Goal: Navigation & Orientation: Find specific page/section

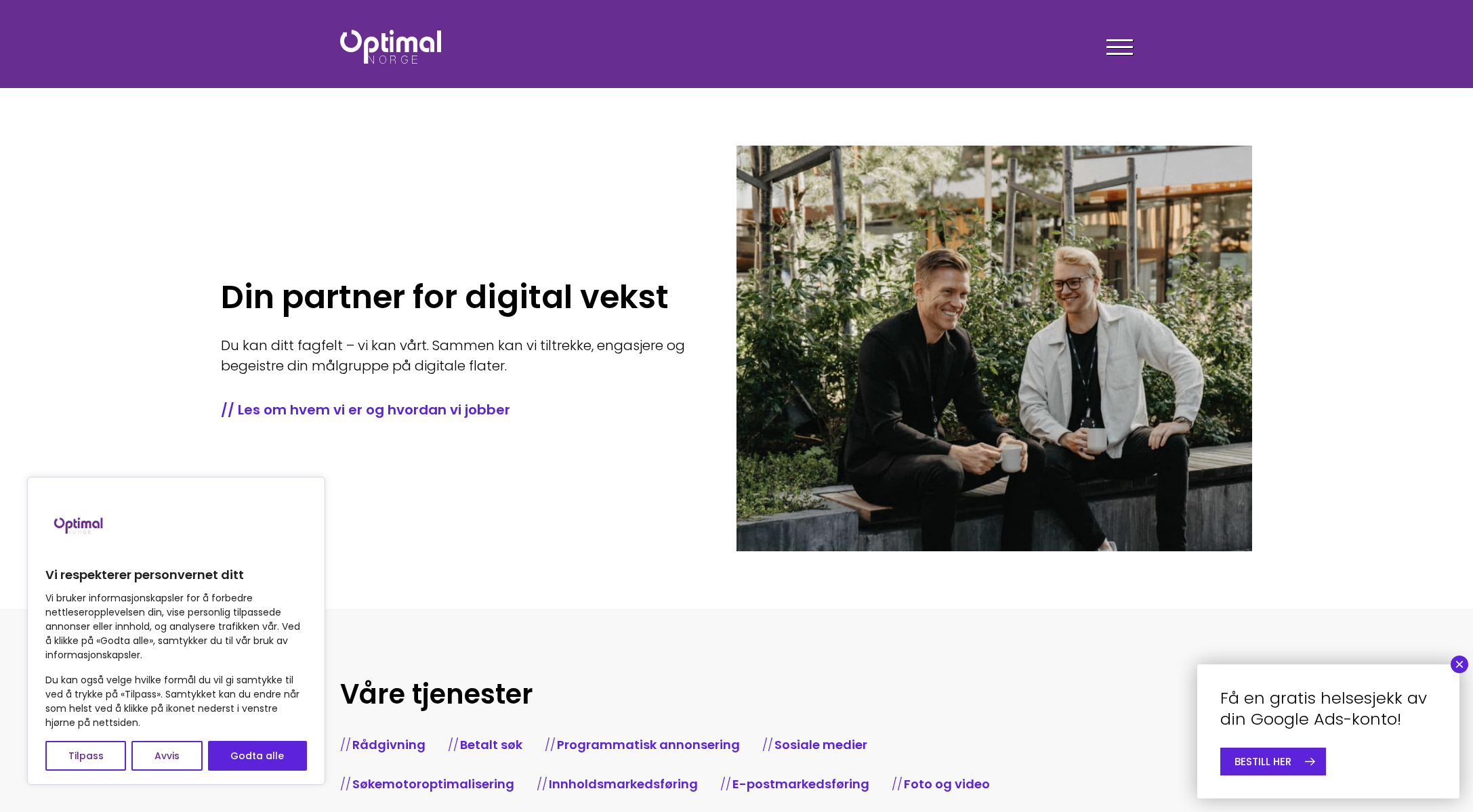
click at [1461, 665] on button "×" at bounding box center [1459, 665] width 17 height 17
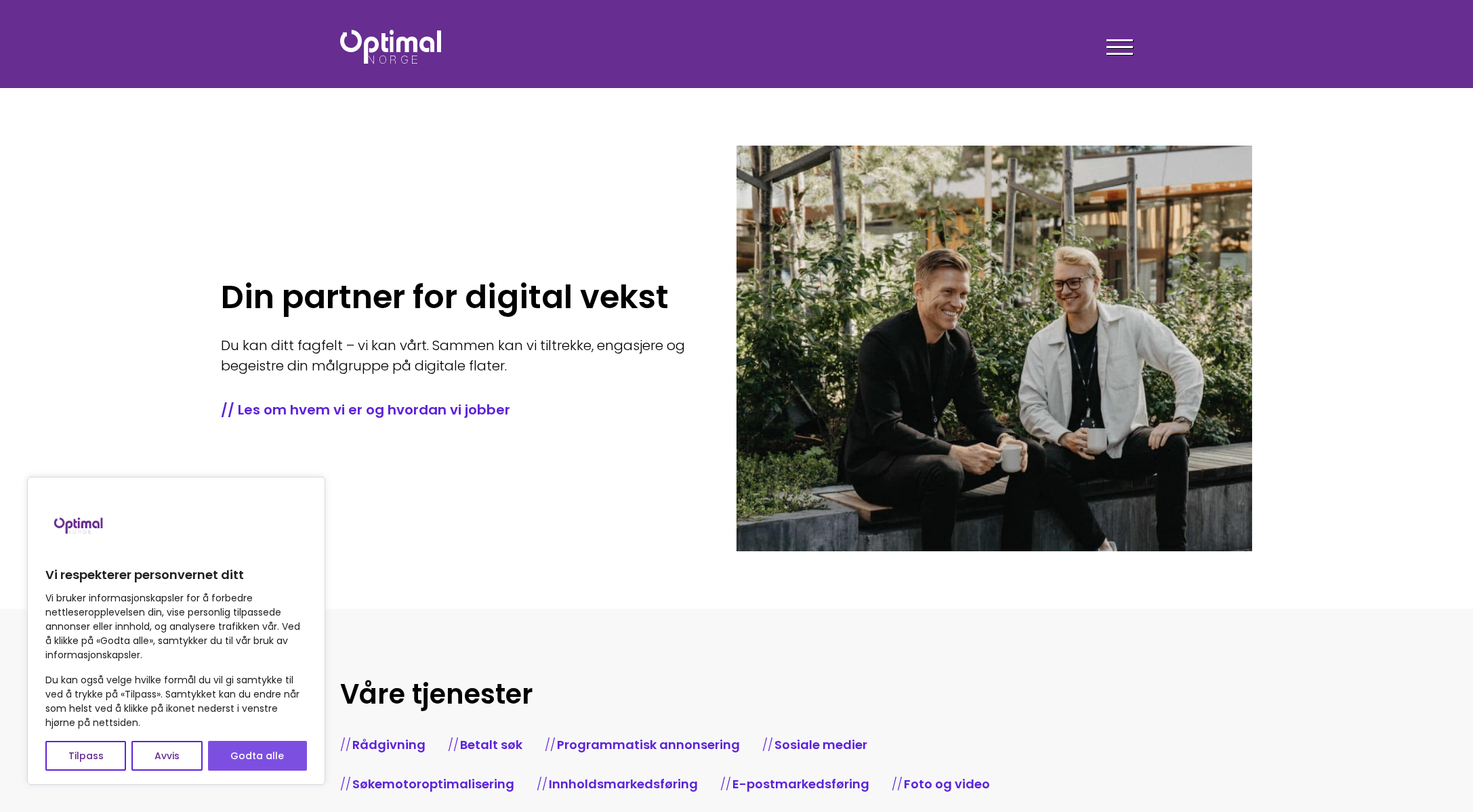
click at [251, 760] on button "Godta alle" at bounding box center [257, 756] width 99 height 30
checkbox input "true"
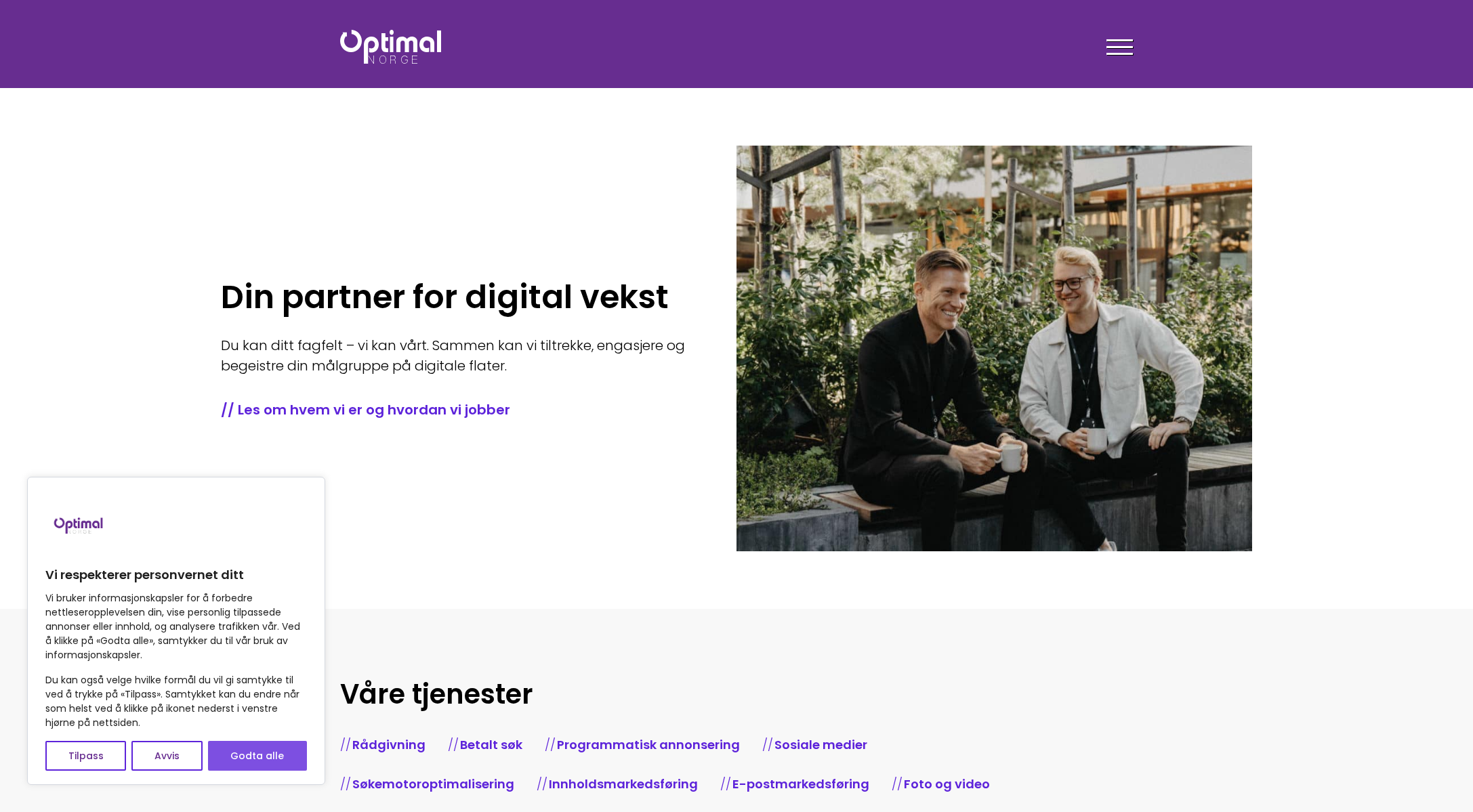
checkbox input "true"
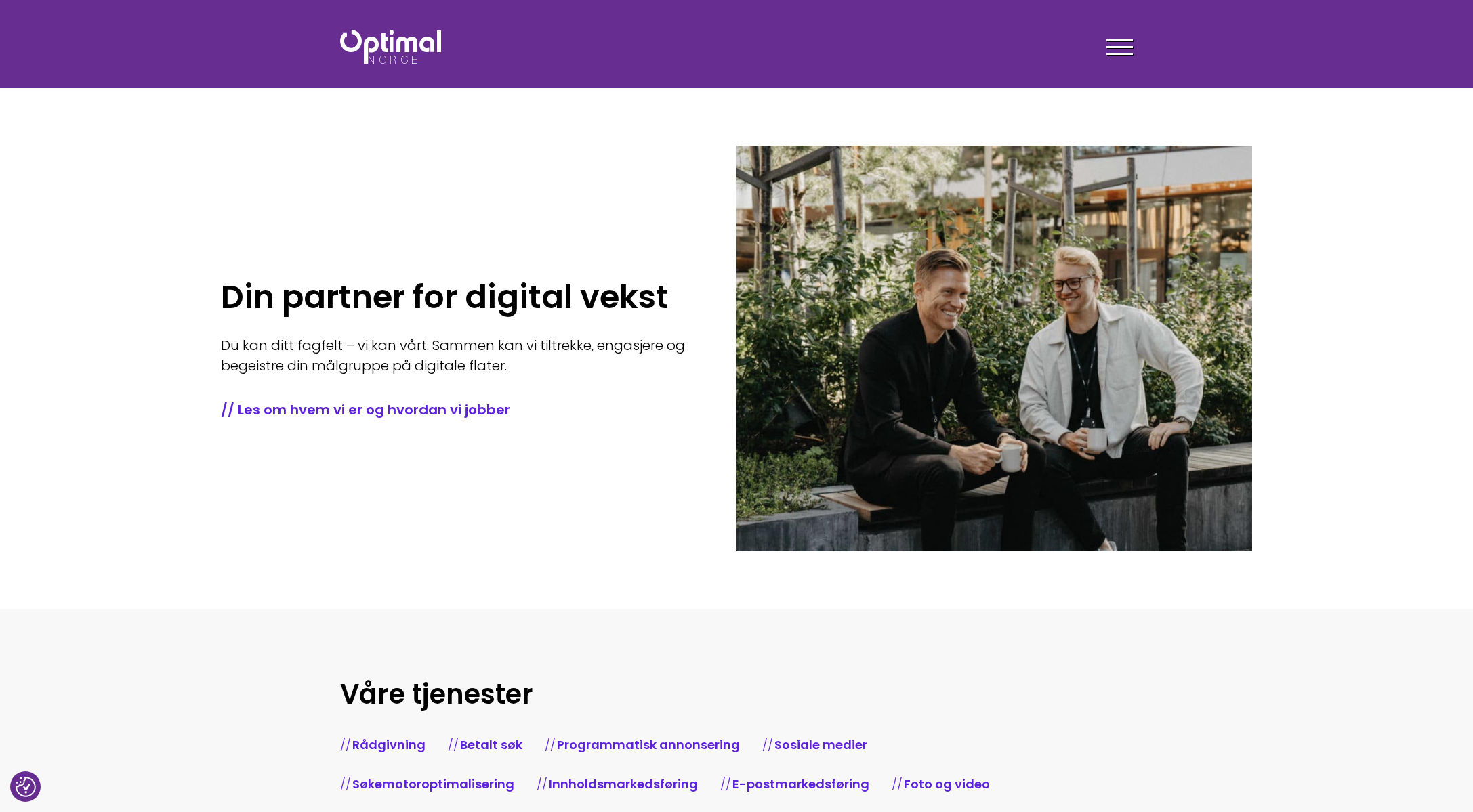
click at [1124, 48] on div at bounding box center [1120, 49] width 27 height 34
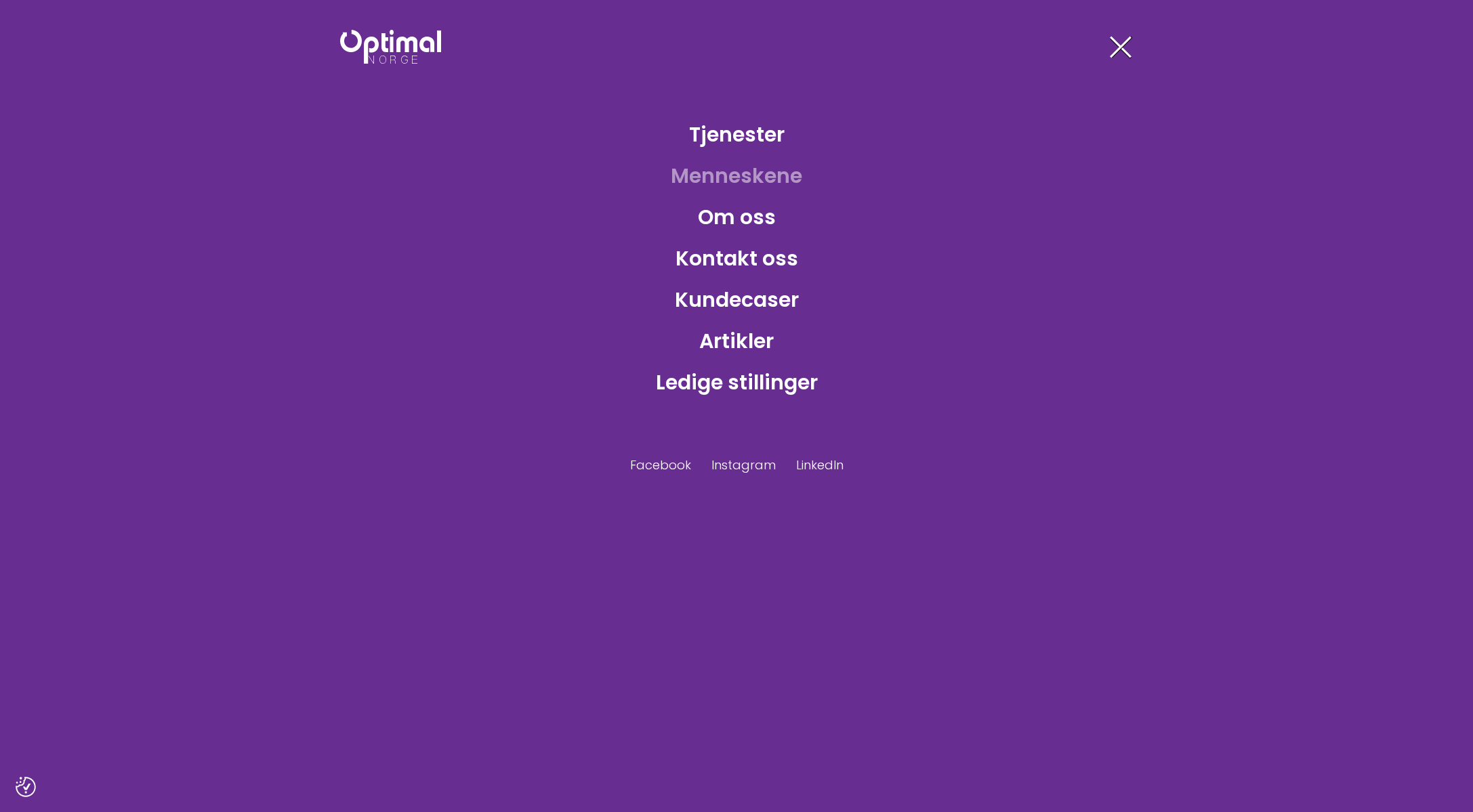
click at [746, 172] on link "Menneskene" at bounding box center [736, 176] width 153 height 44
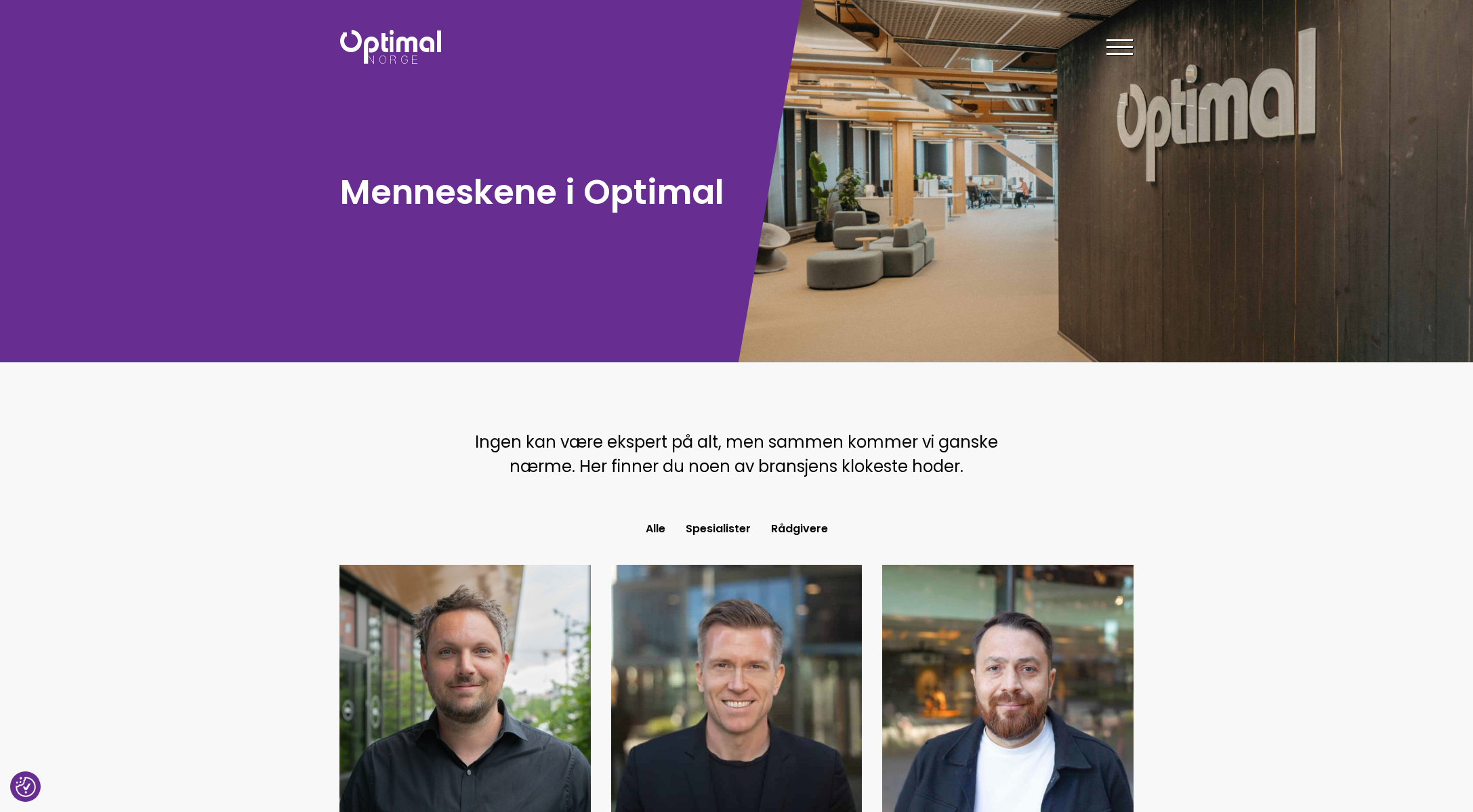
click at [1127, 56] on div at bounding box center [1120, 49] width 27 height 34
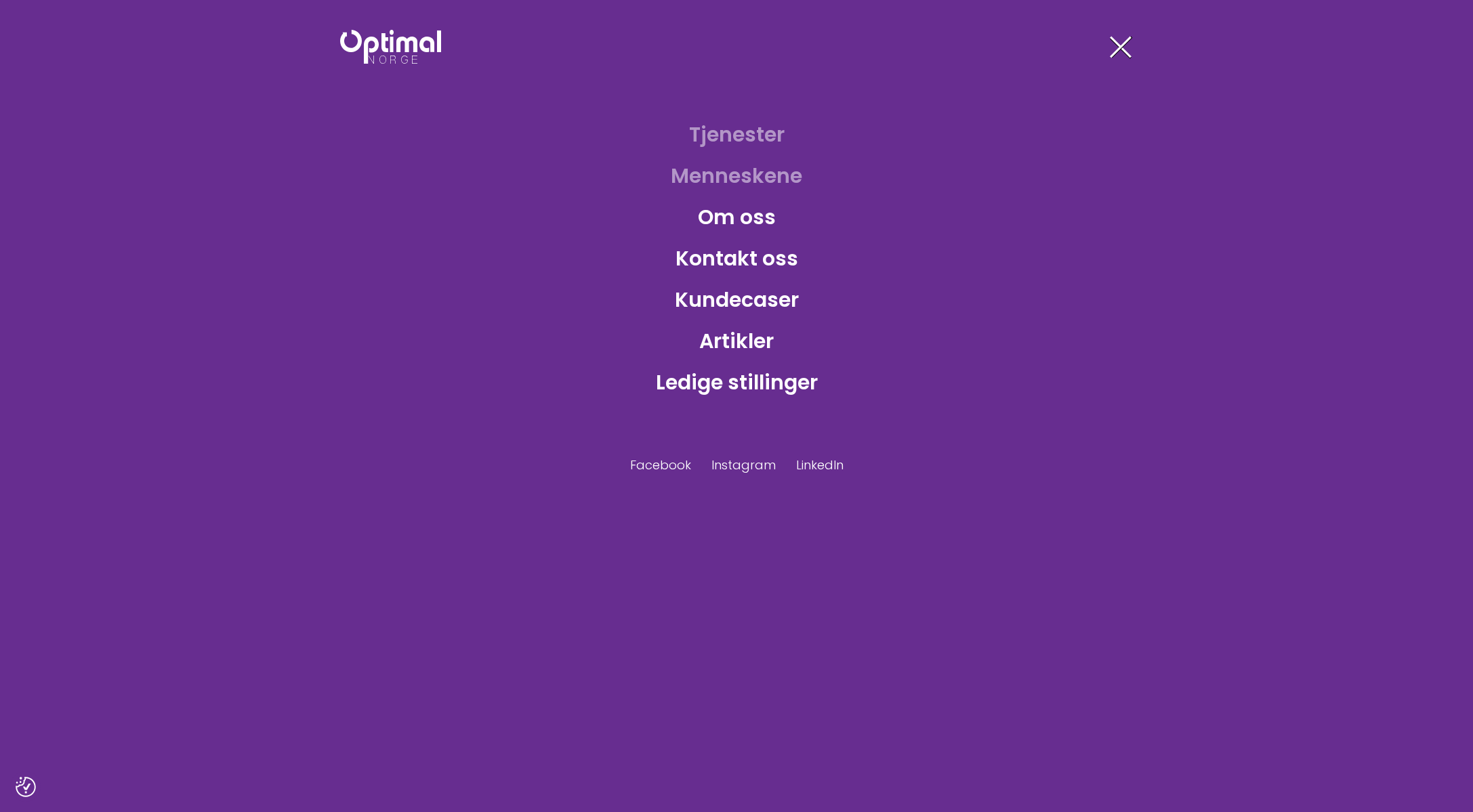
click at [746, 141] on link "Tjenester" at bounding box center [736, 134] width 117 height 44
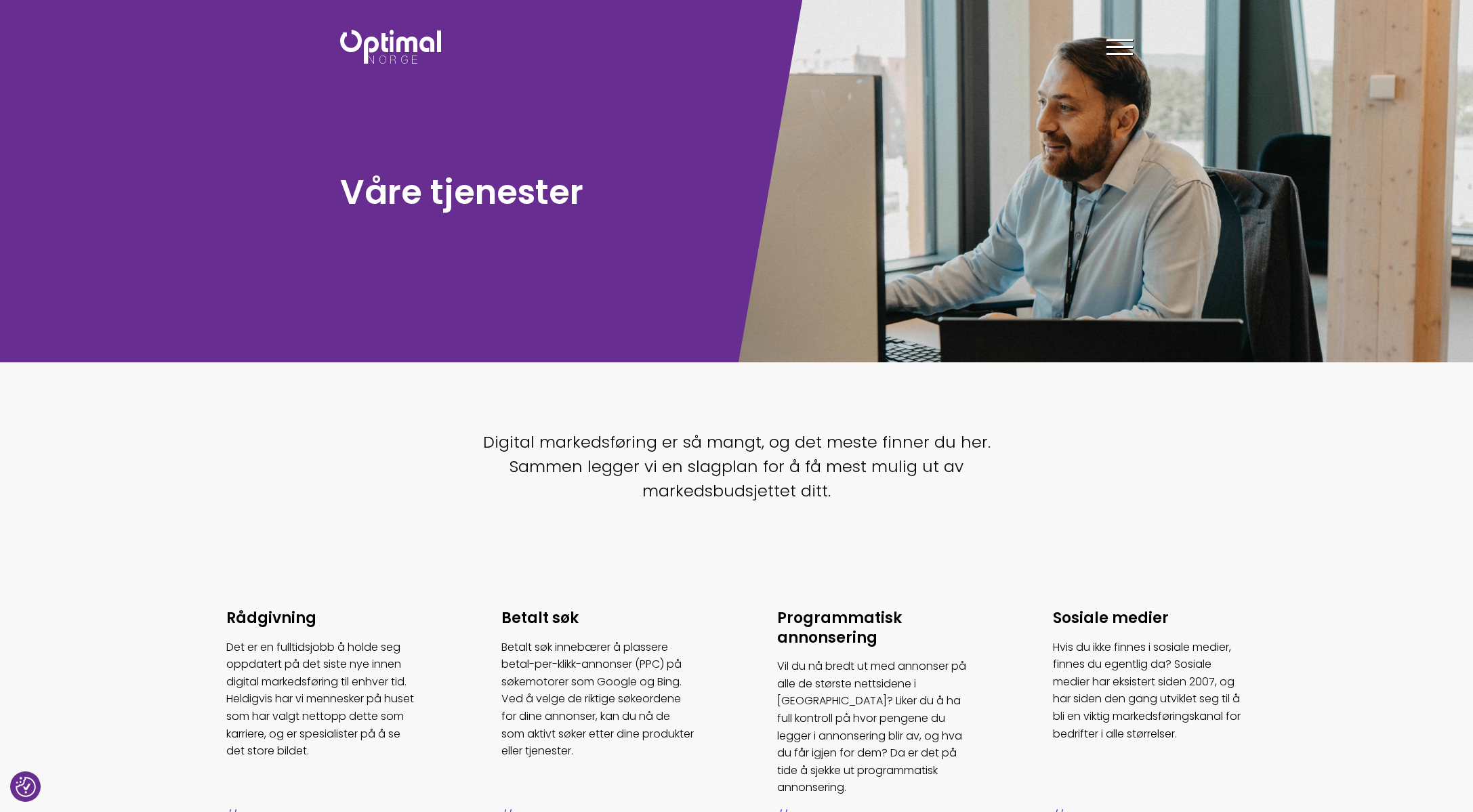
click at [1119, 46] on span at bounding box center [1120, 47] width 27 height 2
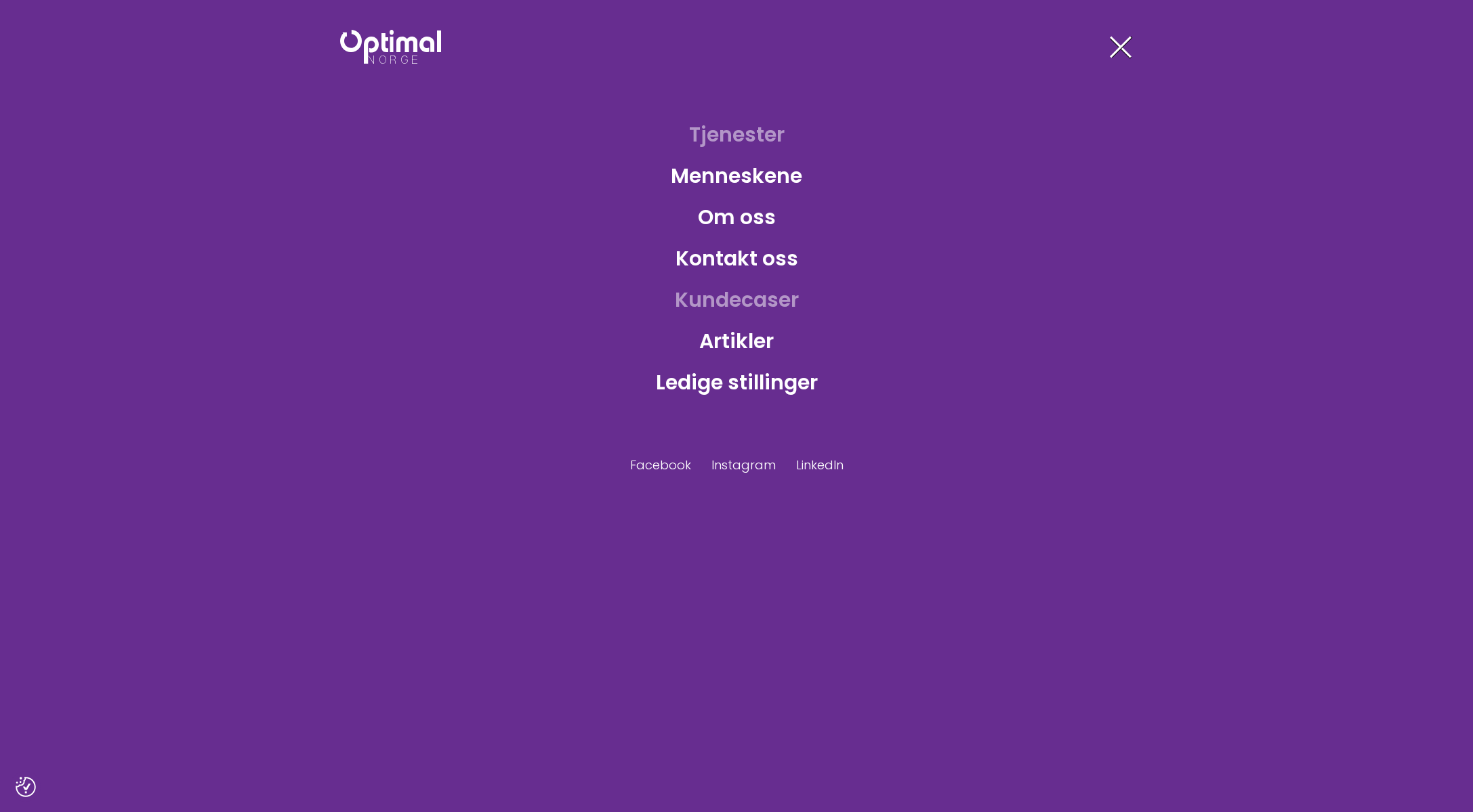
click at [741, 302] on link "Kundecaser" at bounding box center [736, 300] width 146 height 44
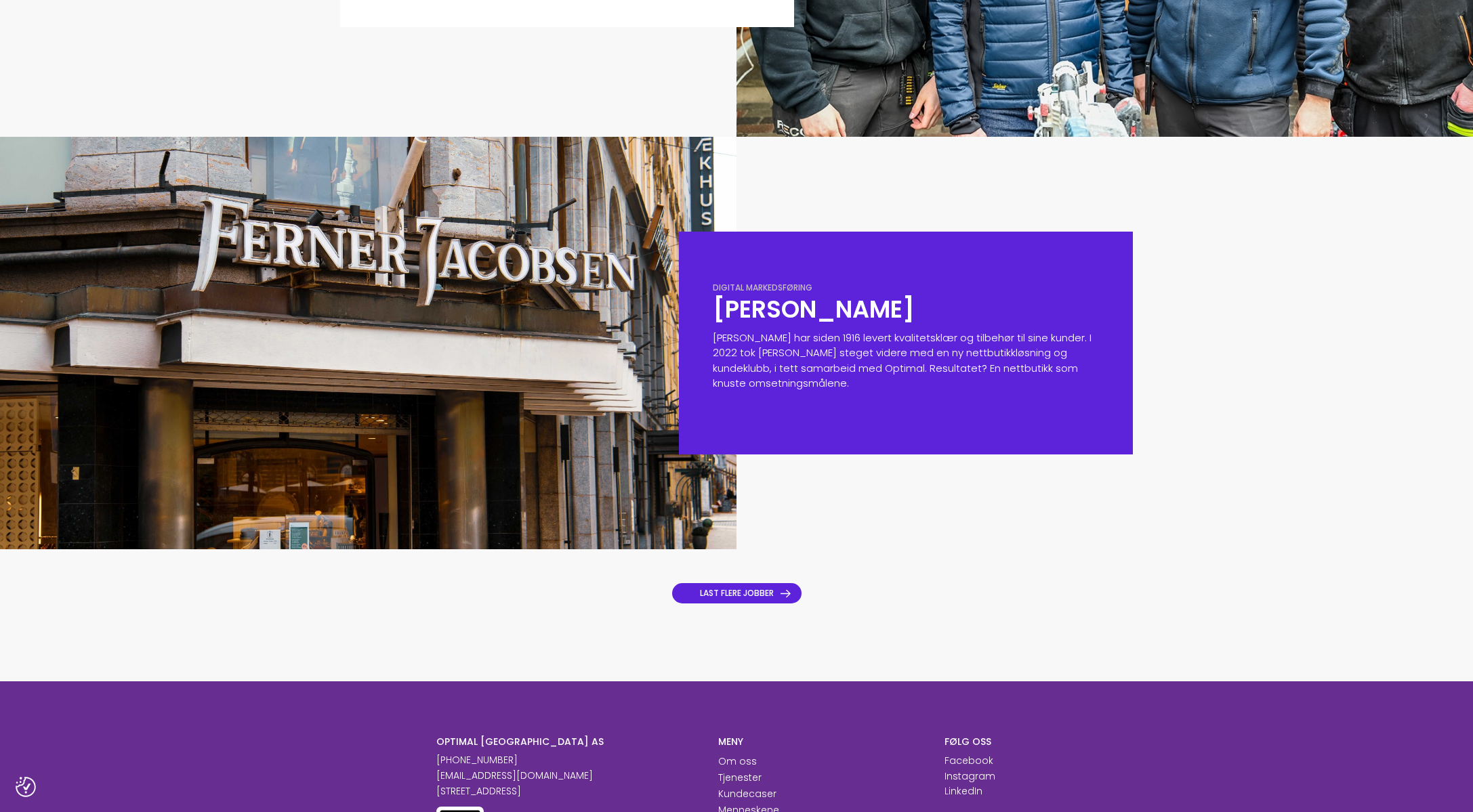
scroll to position [1094, 0]
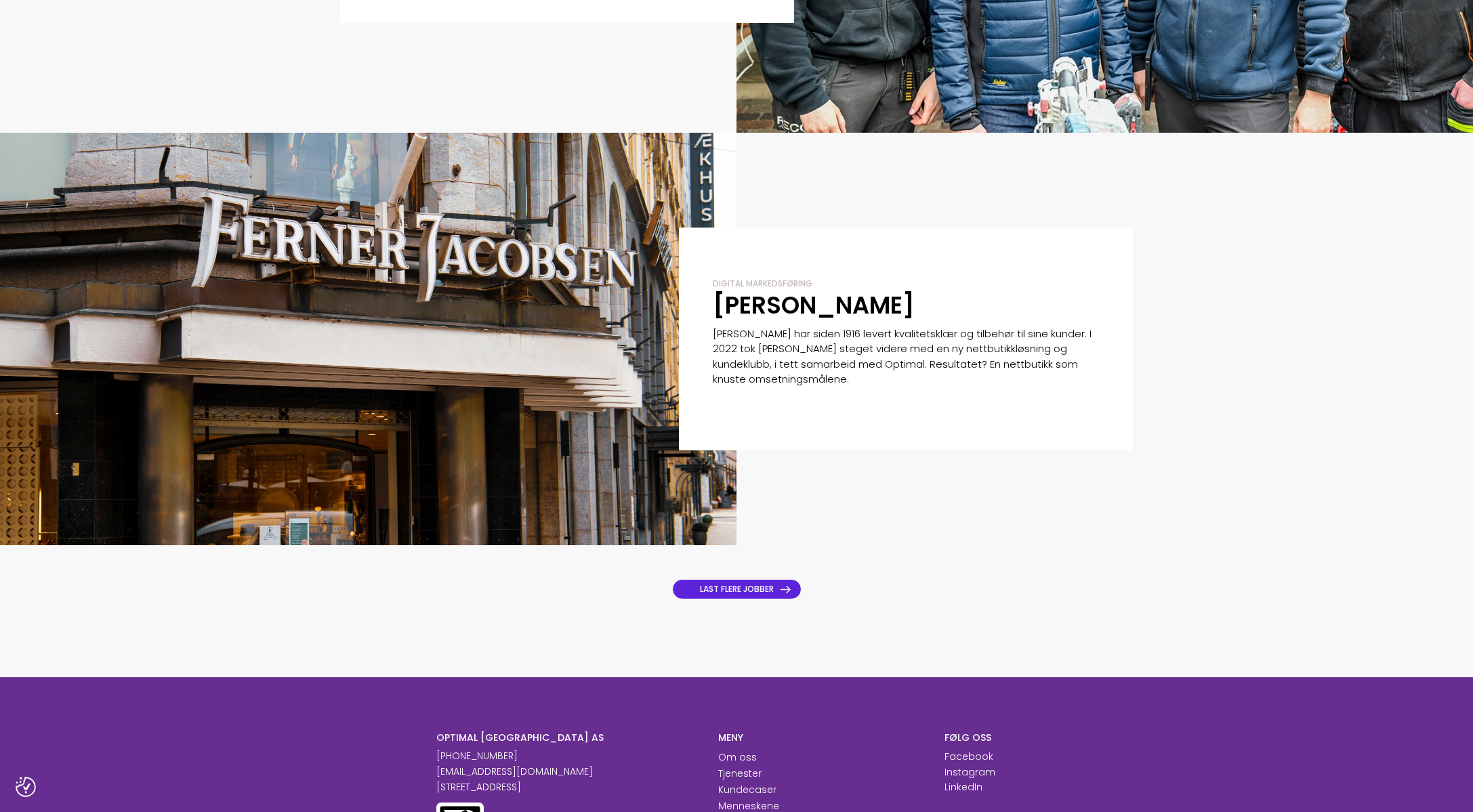
click at [728, 598] on link "LAST FLERE JOBBER" at bounding box center [736, 589] width 129 height 20
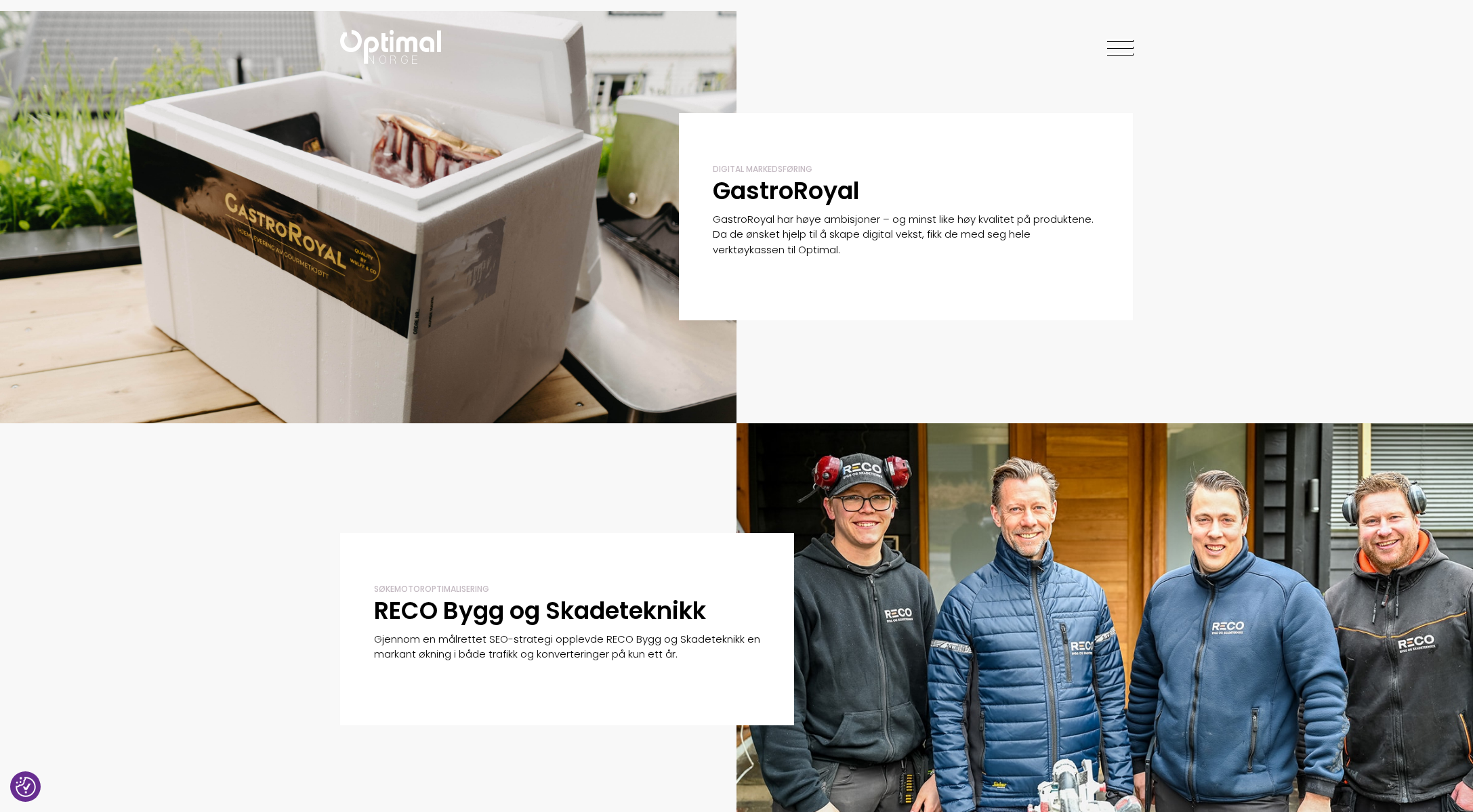
scroll to position [0, 0]
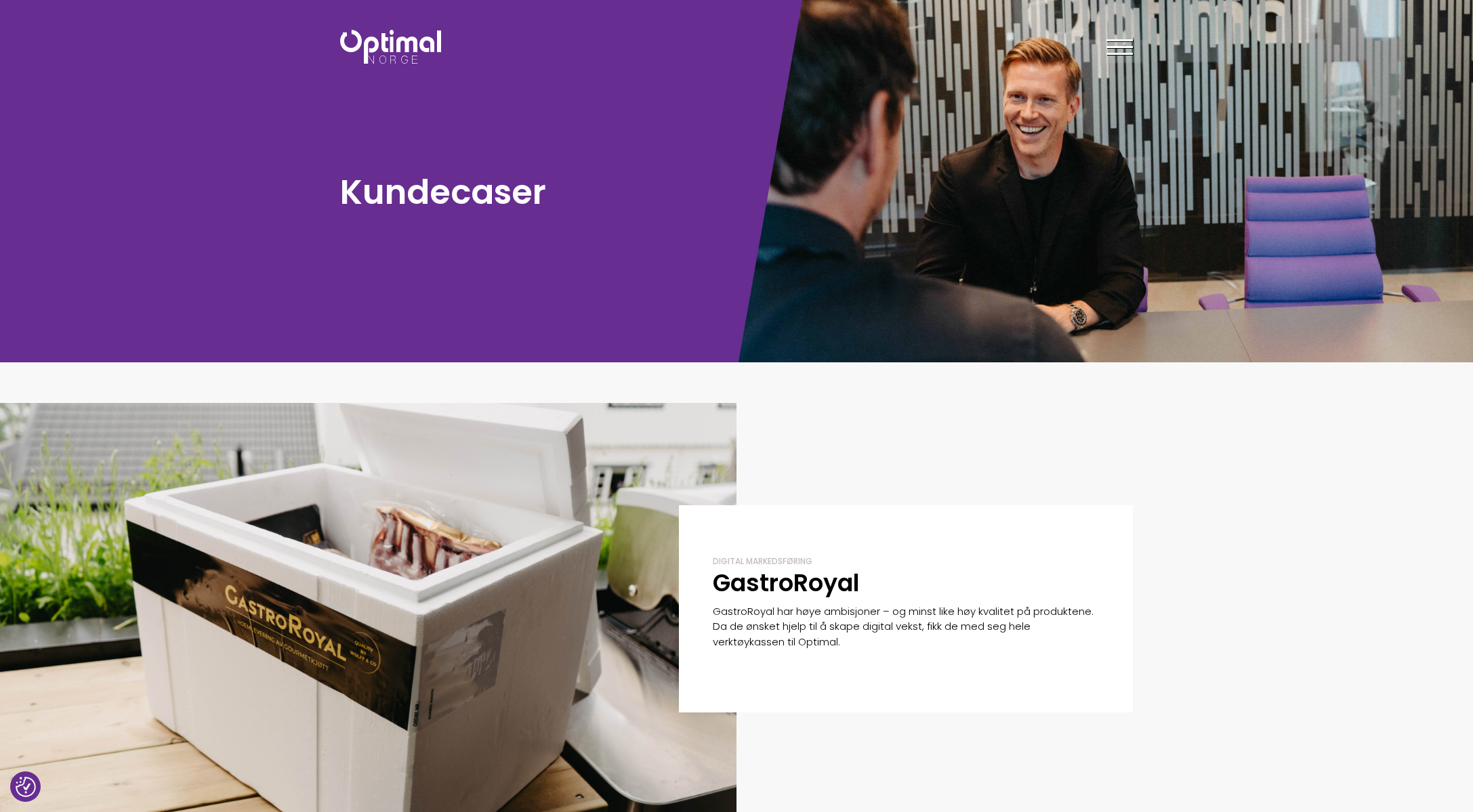
click at [1125, 50] on div at bounding box center [1120, 49] width 27 height 34
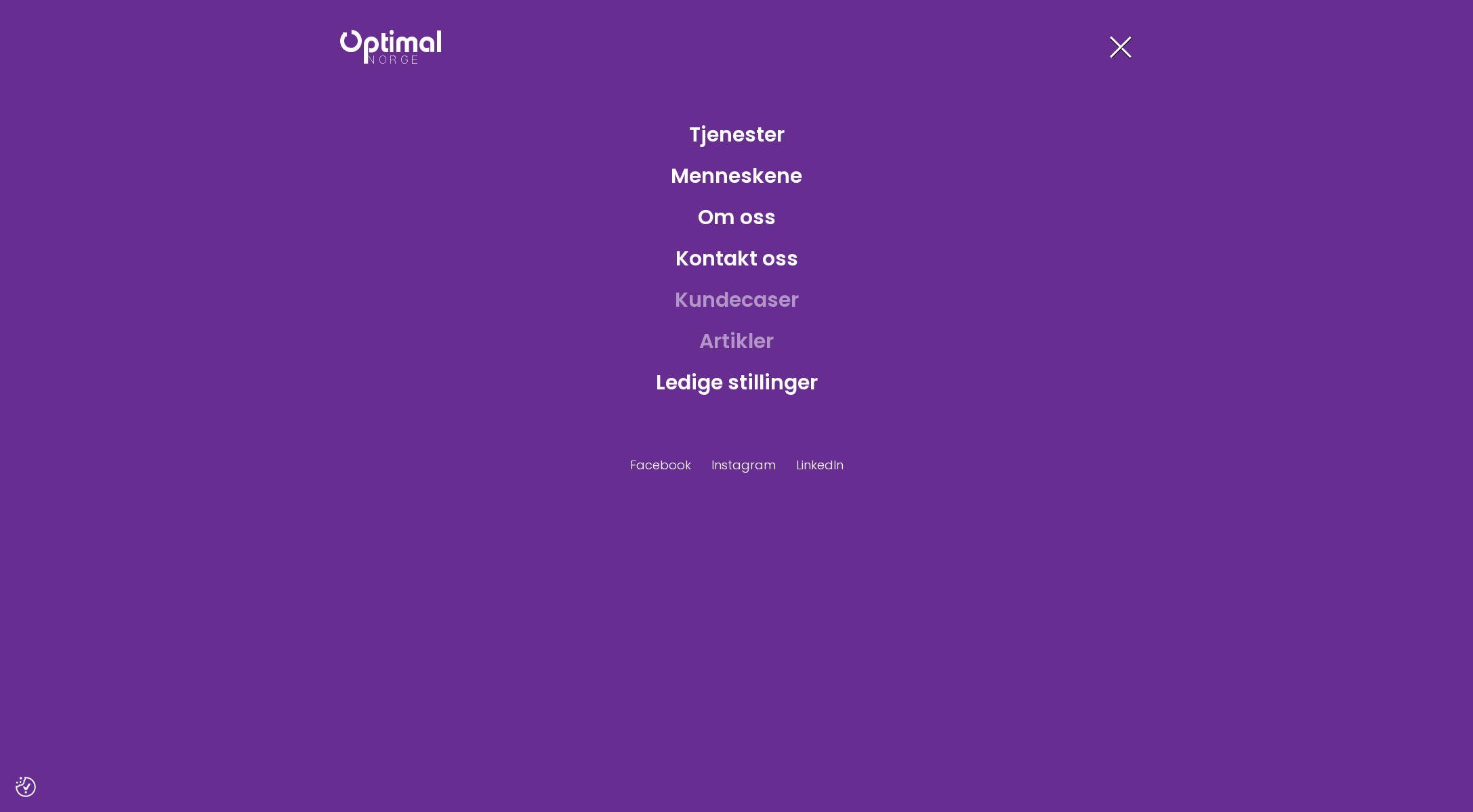
click at [746, 344] on link "Artikler" at bounding box center [736, 341] width 96 height 44
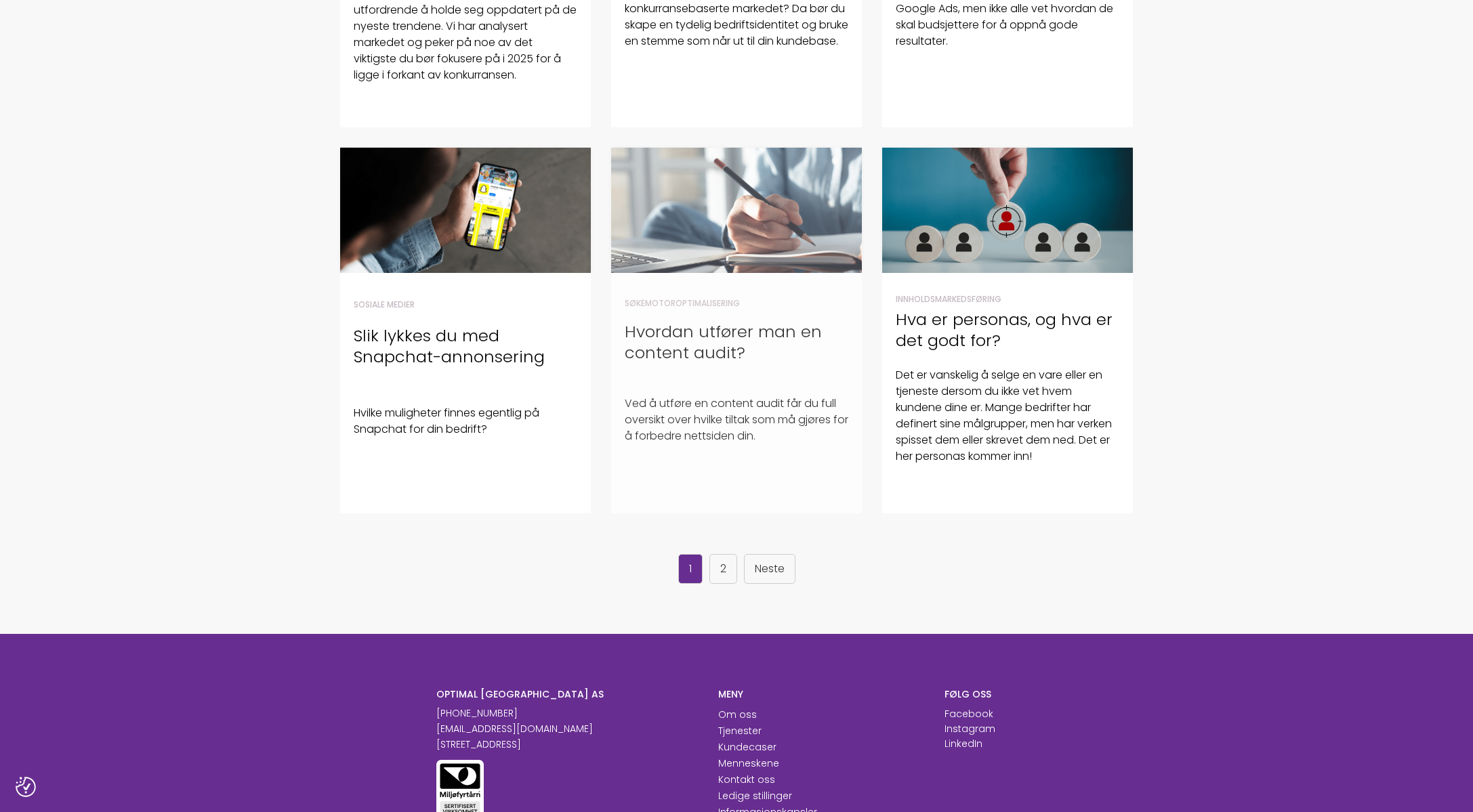
scroll to position [681, 0]
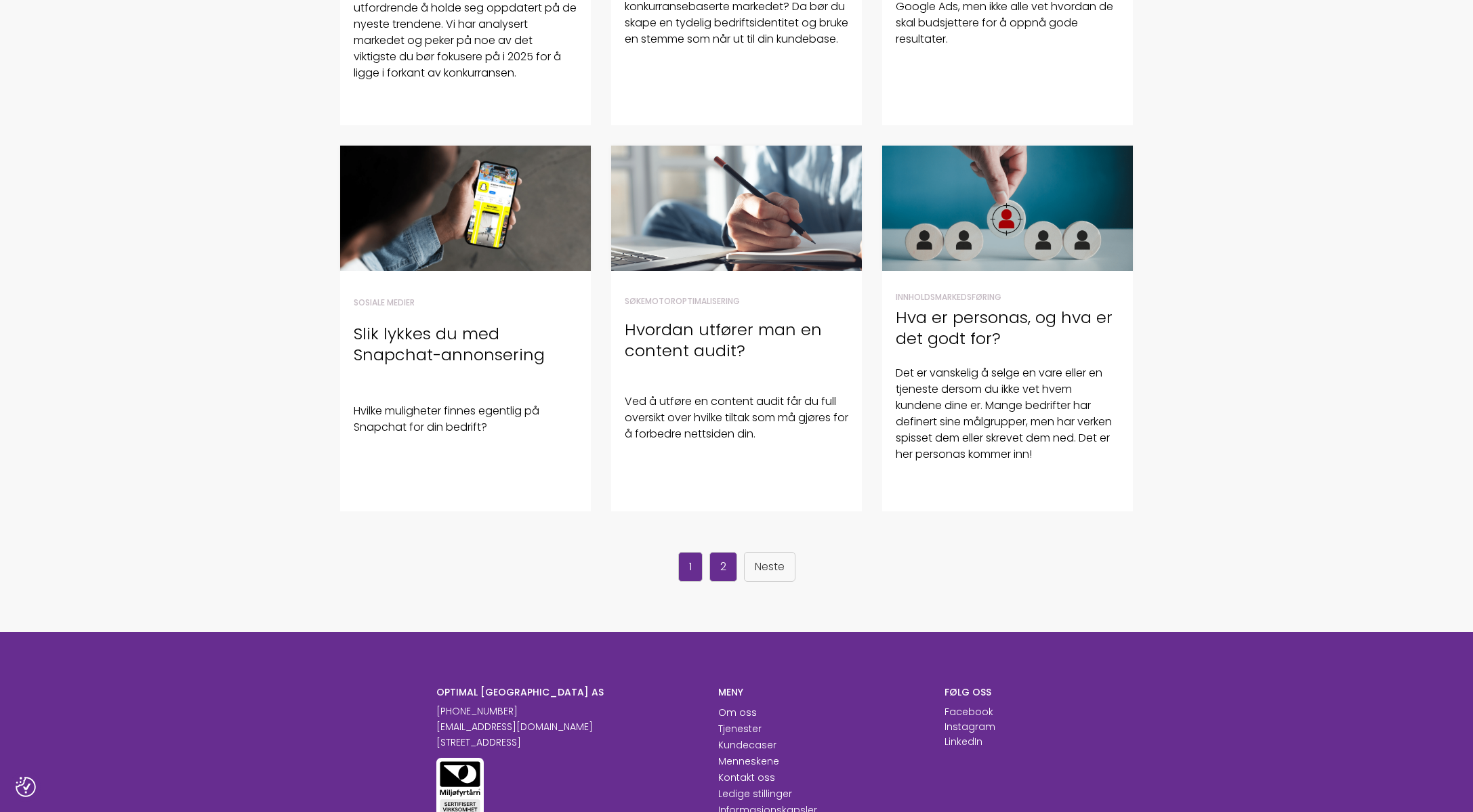
click at [727, 561] on link "2" at bounding box center [722, 566] width 28 height 30
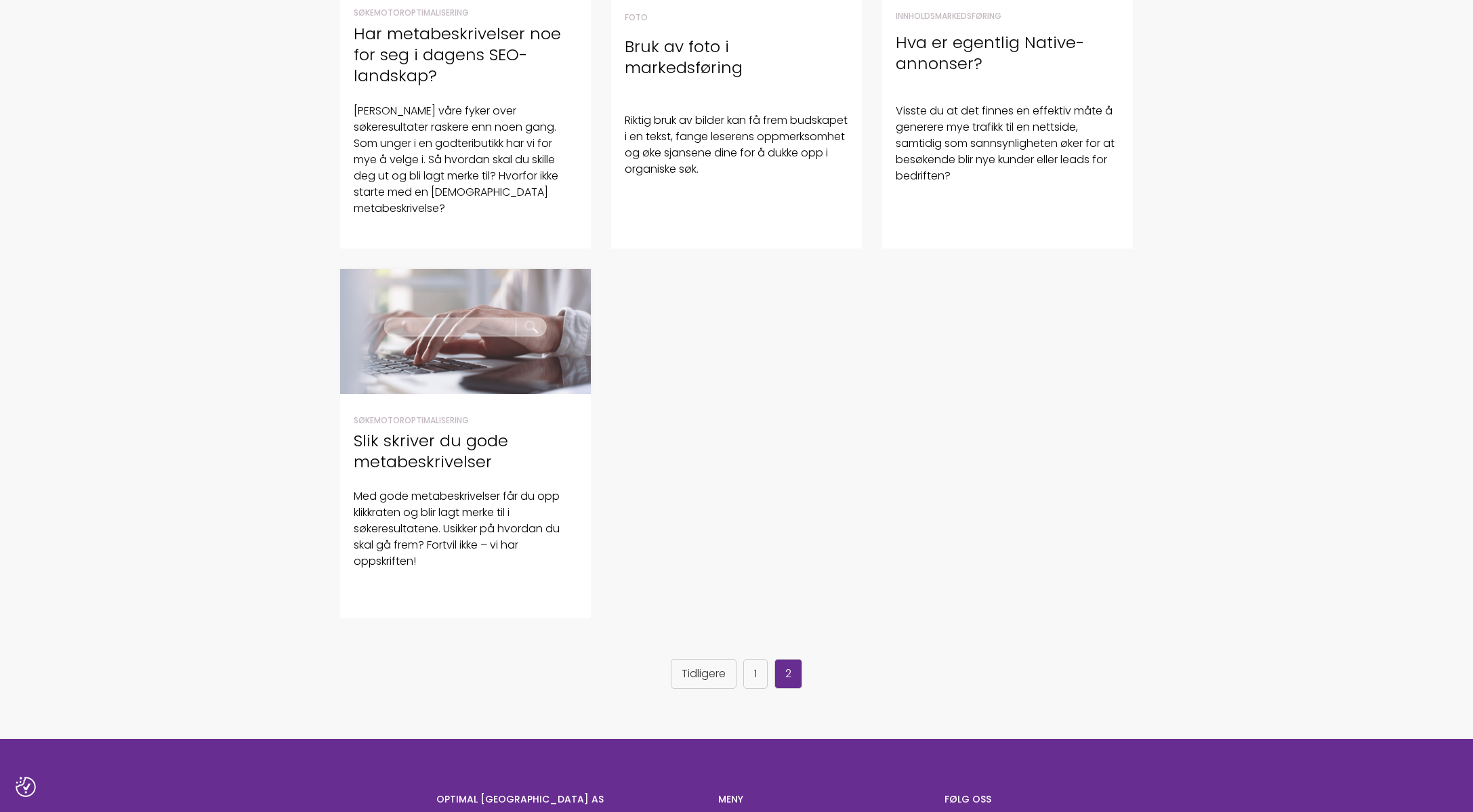
scroll to position [566, 0]
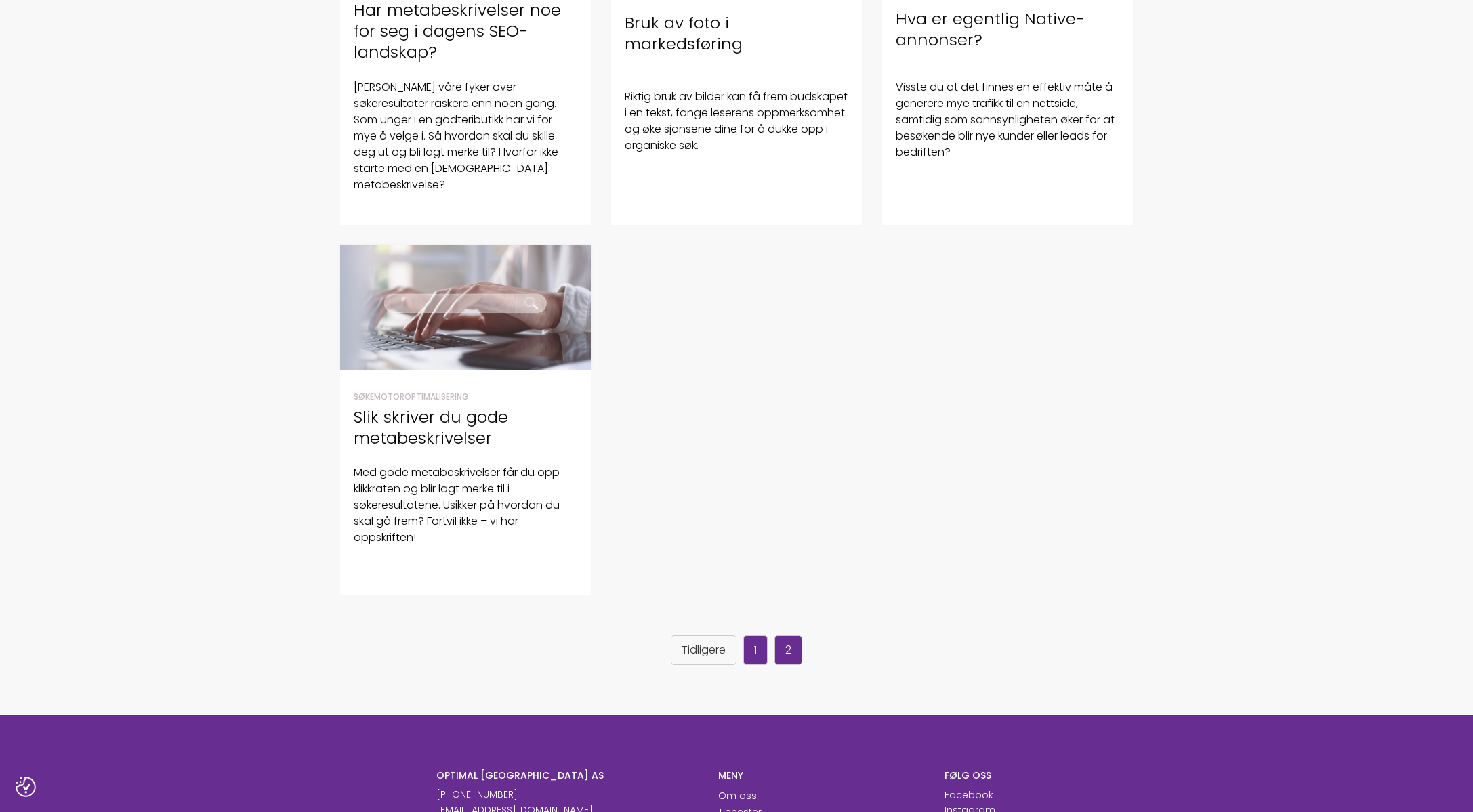
click at [756, 658] on link "1" at bounding box center [755, 649] width 24 height 30
